Goal: Task Accomplishment & Management: Use online tool/utility

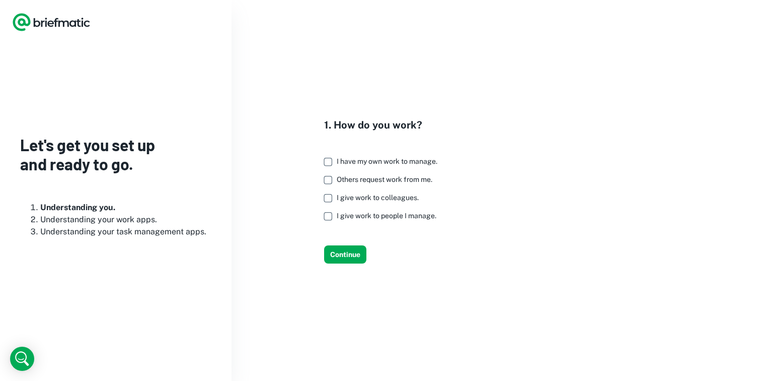
click at [385, 162] on span "I have my own work to manage." at bounding box center [387, 161] width 101 height 8
click at [349, 253] on button "Continue" at bounding box center [345, 254] width 42 height 18
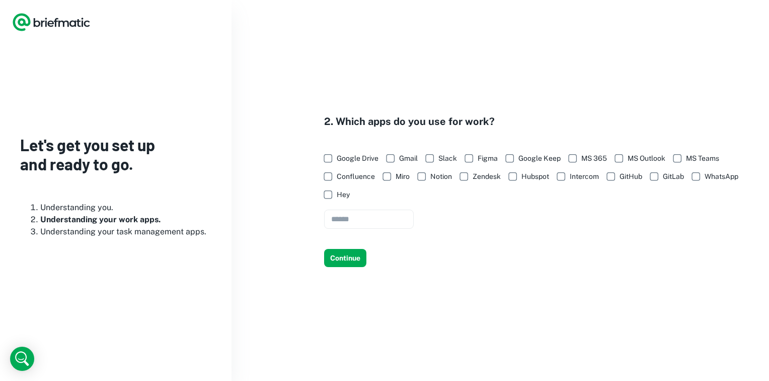
click at [376, 158] on span "Google Drive" at bounding box center [358, 158] width 42 height 11
click at [410, 156] on span "Gmail" at bounding box center [408, 158] width 19 height 11
click at [628, 176] on span "GitHub" at bounding box center [631, 176] width 23 height 11
click at [431, 173] on span "Notion" at bounding box center [441, 176] width 22 height 11
click at [348, 257] on button "Continue" at bounding box center [345, 258] width 42 height 18
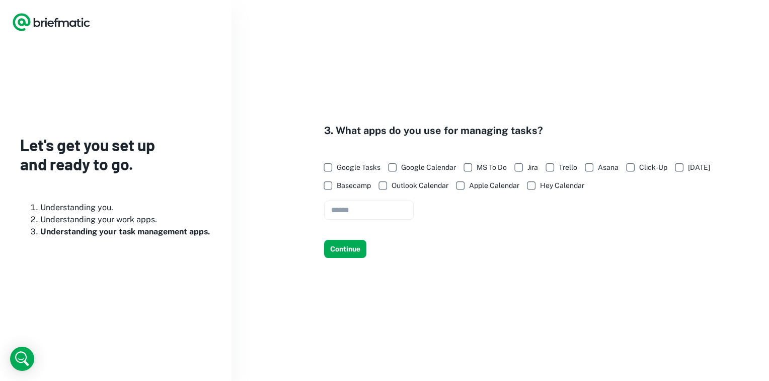
drag, startPoint x: 368, startPoint y: 169, endPoint x: 379, endPoint y: 171, distance: 10.2
click at [368, 169] on span "Google Tasks" at bounding box center [359, 167] width 44 height 11
click at [490, 169] on span "MS To Do" at bounding box center [492, 167] width 30 height 11
click at [447, 168] on span "Google Calendar" at bounding box center [428, 167] width 55 height 11
click at [693, 165] on span "[DATE]" at bounding box center [699, 167] width 22 height 11
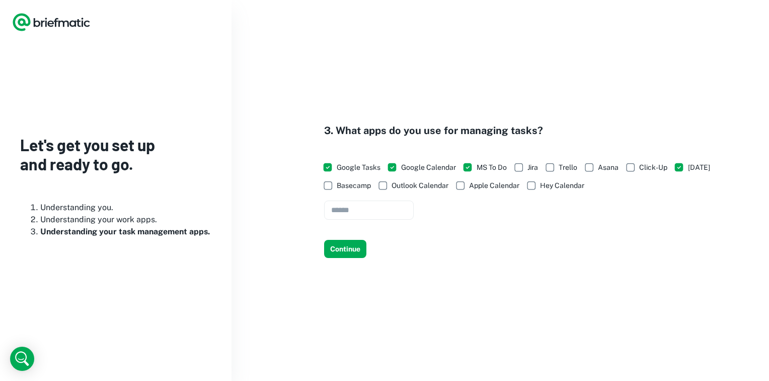
click at [657, 167] on span "Click-Up" at bounding box center [653, 167] width 28 height 11
drag, startPoint x: 657, startPoint y: 167, endPoint x: 610, endPoint y: 165, distance: 47.3
click at [610, 165] on span "Asana" at bounding box center [608, 167] width 21 height 11
drag, startPoint x: 610, startPoint y: 165, endPoint x: 572, endPoint y: 166, distance: 37.3
click at [572, 166] on span "Trello" at bounding box center [568, 167] width 19 height 11
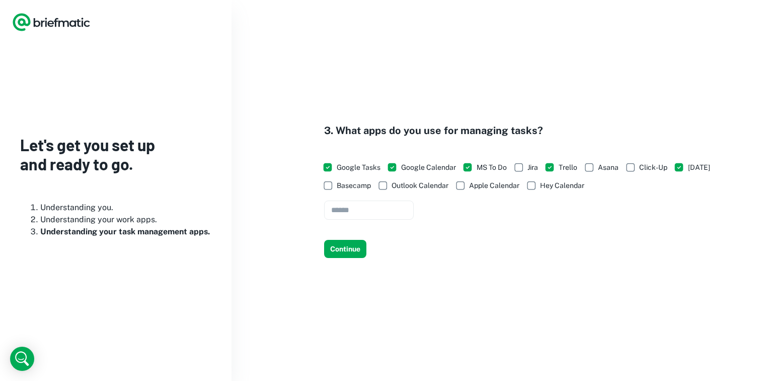
click at [609, 171] on span "Asana" at bounding box center [608, 167] width 21 height 11
click at [644, 170] on span "Click-Up" at bounding box center [653, 167] width 28 height 11
click at [534, 169] on span "Jira" at bounding box center [533, 167] width 11 height 11
click at [472, 241] on div "3. What apps do you use for managing tasks? Google Tasks Google Calendar MS To …" at bounding box center [500, 190] width 513 height 135
click at [354, 248] on button "Continue" at bounding box center [345, 249] width 42 height 18
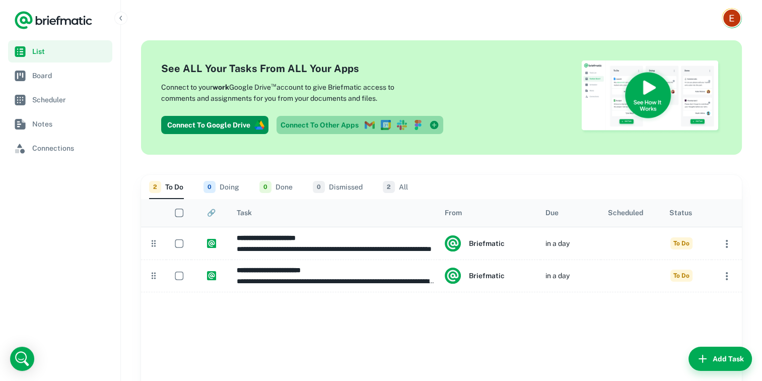
click at [432, 126] on icon at bounding box center [434, 124] width 9 height 9
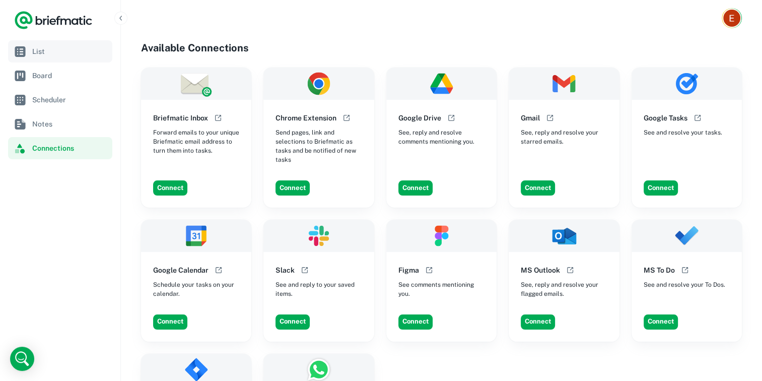
click at [56, 45] on link "List" at bounding box center [60, 51] width 104 height 22
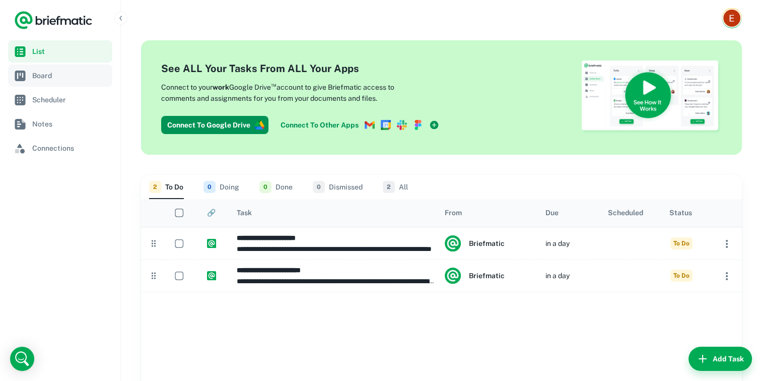
click at [67, 77] on span "Board" at bounding box center [70, 75] width 76 height 11
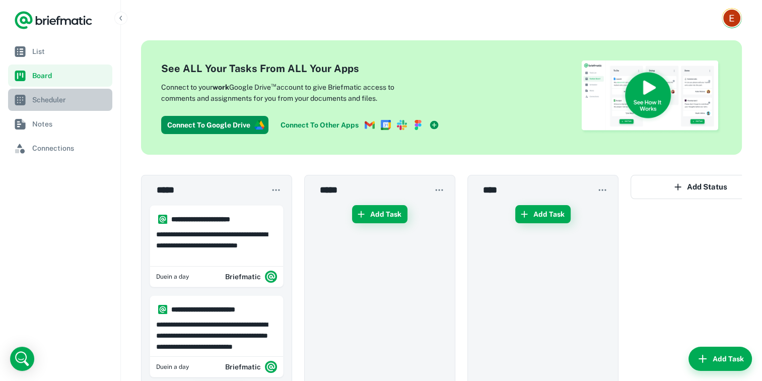
click at [62, 98] on span "Scheduler" at bounding box center [70, 99] width 76 height 11
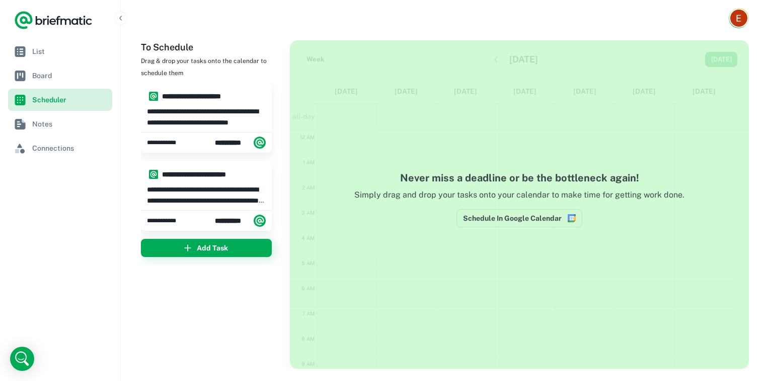
scroll to position [151, 0]
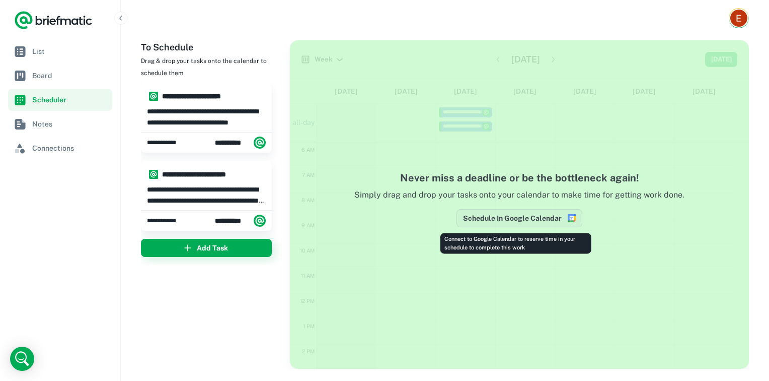
click at [520, 213] on button "Schedule In Google Calendar" at bounding box center [520, 218] width 126 height 18
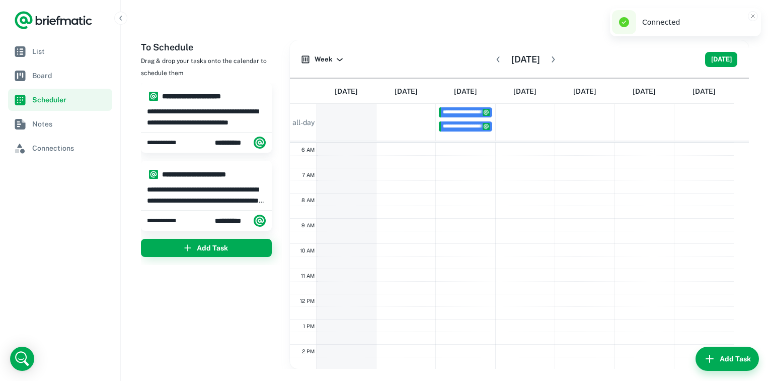
scroll to position [152, 0]
click at [44, 56] on span "List" at bounding box center [70, 51] width 76 height 11
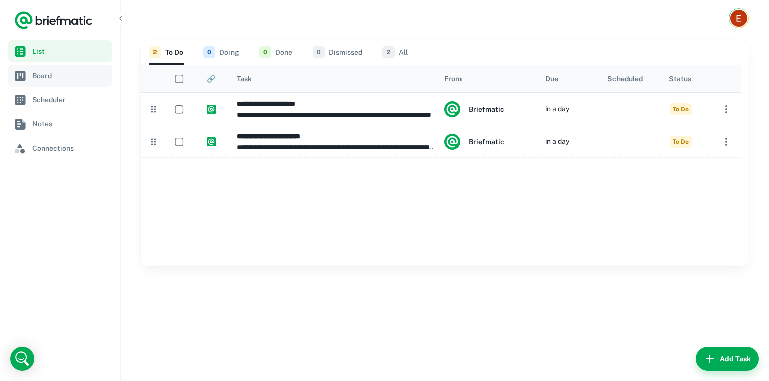
click at [64, 73] on span "Board" at bounding box center [70, 75] width 76 height 11
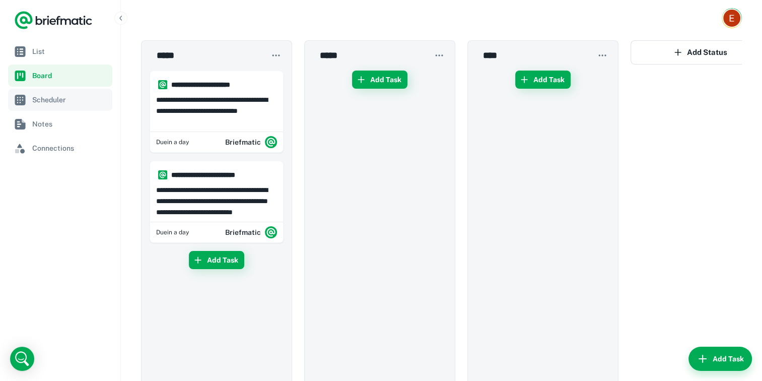
click at [55, 100] on span "Scheduler" at bounding box center [70, 99] width 76 height 11
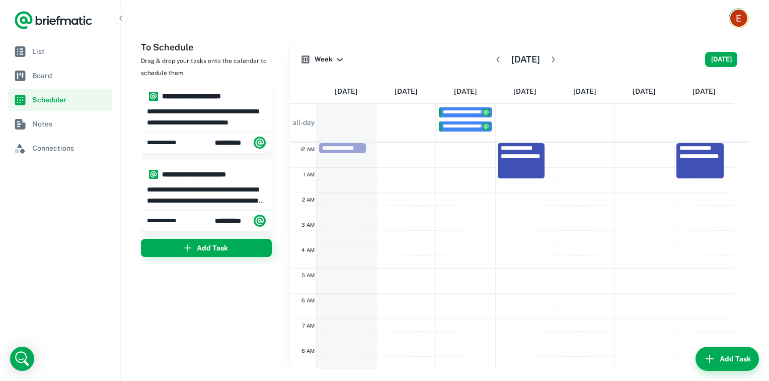
scroll to position [371, 0]
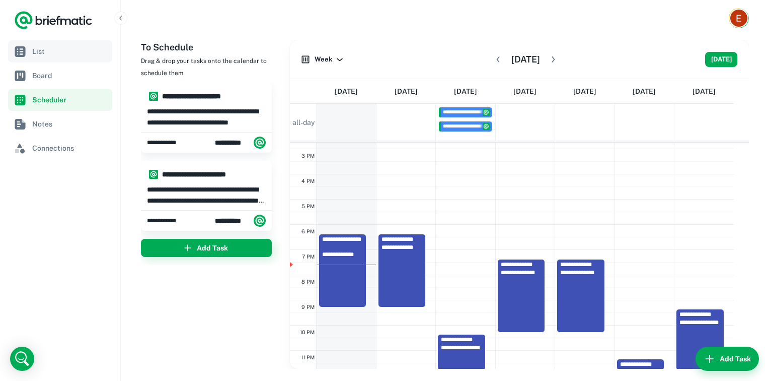
click at [41, 45] on link "List" at bounding box center [60, 51] width 104 height 22
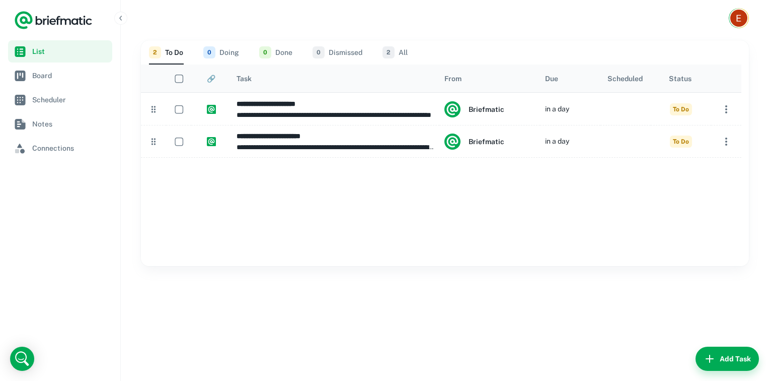
click at [728, 315] on main "**********" at bounding box center [445, 208] width 648 height 344
drag, startPoint x: 728, startPoint y: 315, endPoint x: 726, endPoint y: 356, distance: 40.8
click at [726, 356] on button "Add Task" at bounding box center [727, 358] width 63 height 24
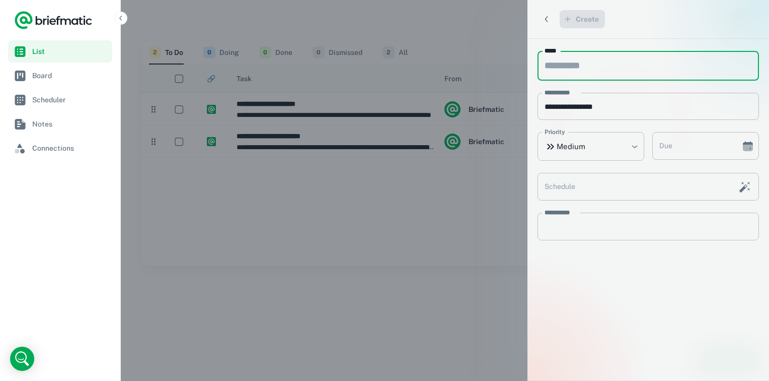
click at [565, 73] on input "*****" at bounding box center [649, 66] width 222 height 30
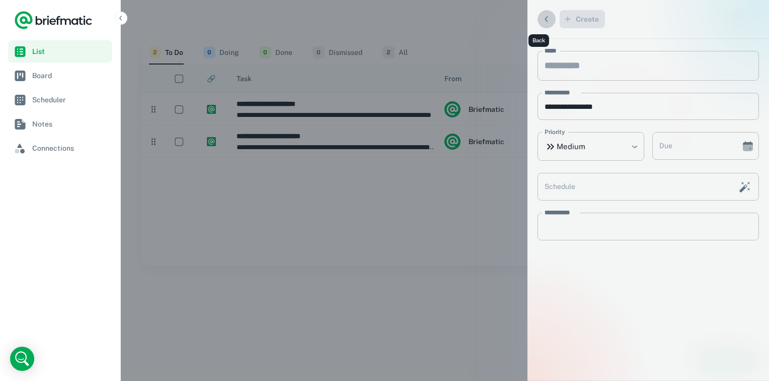
click at [543, 16] on icon "Back" at bounding box center [547, 19] width 10 height 10
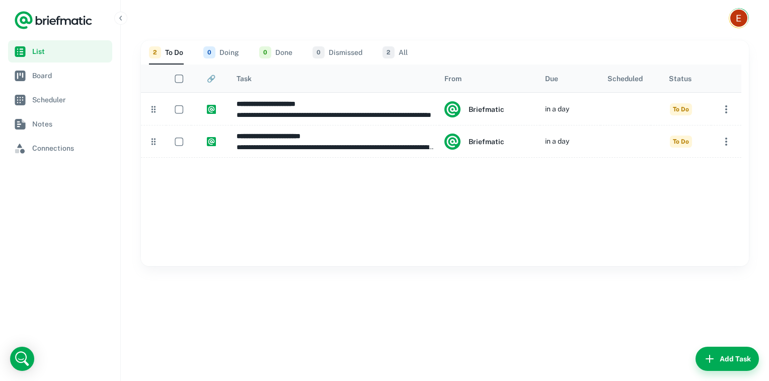
click at [721, 357] on button "Add Task" at bounding box center [727, 358] width 63 height 24
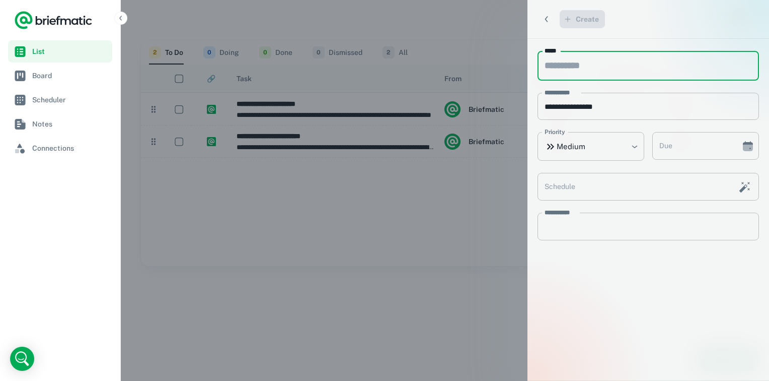
click at [558, 64] on input "*****" at bounding box center [649, 66] width 222 height 30
click at [557, 65] on input "*****" at bounding box center [649, 66] width 222 height 30
click at [557, 66] on input "*****" at bounding box center [649, 66] width 222 height 30
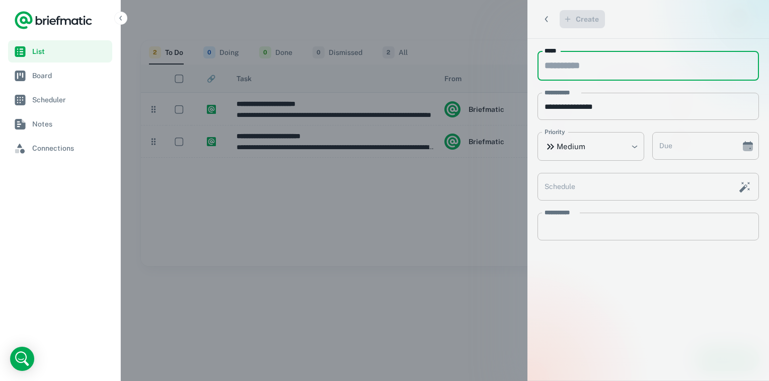
click at [557, 66] on input "*****" at bounding box center [649, 66] width 222 height 30
